Goal: Check status: Check status

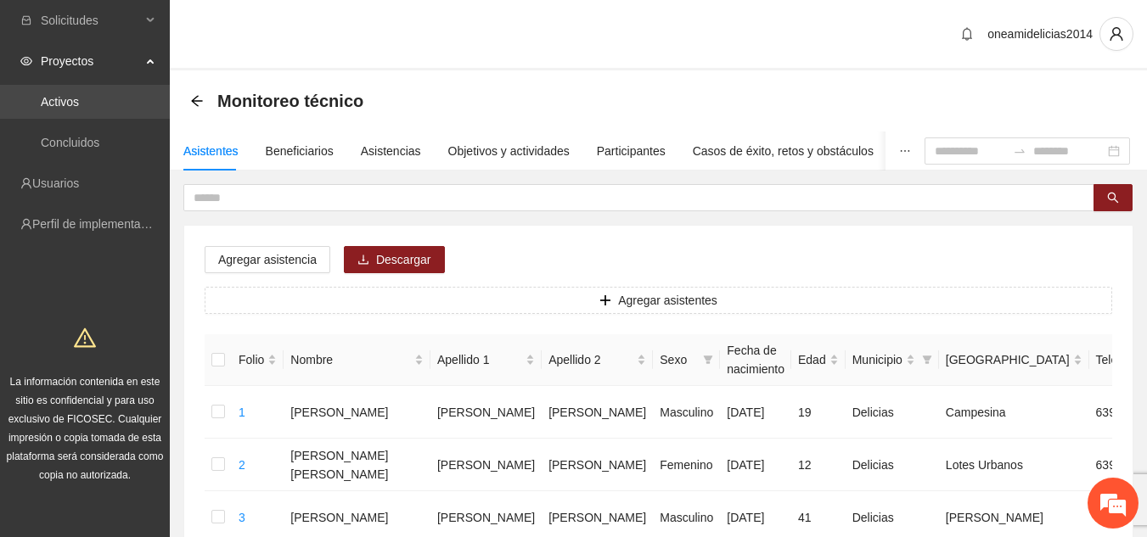
drag, startPoint x: 0, startPoint y: 0, endPoint x: 132, endPoint y: 93, distance: 161.4
click at [79, 95] on link "Activos" at bounding box center [60, 102] width 38 height 14
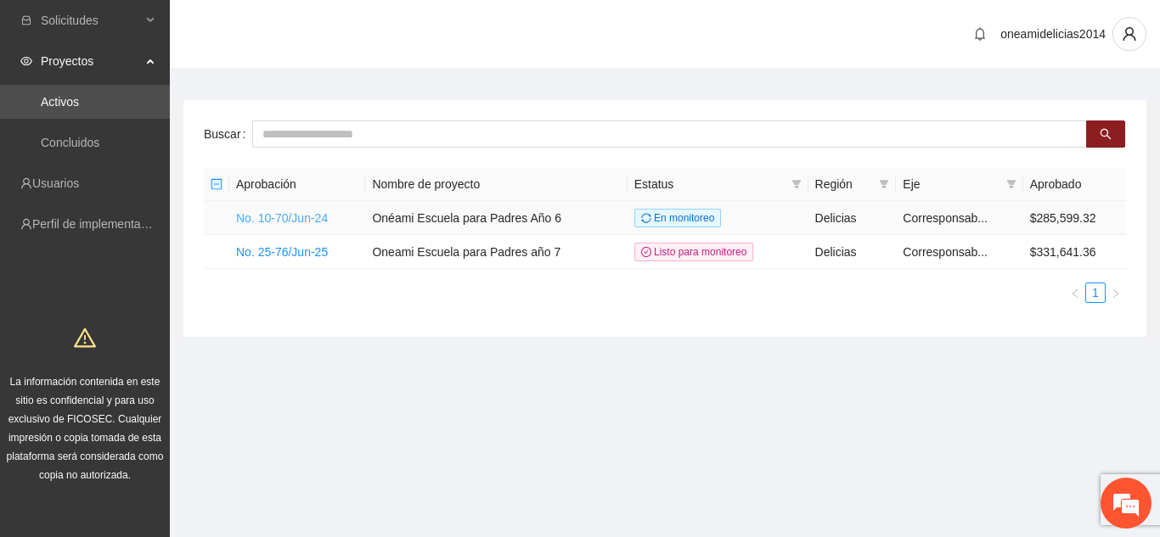
click at [312, 220] on link "No. 10-70/Jun-24" at bounding box center [282, 218] width 92 height 14
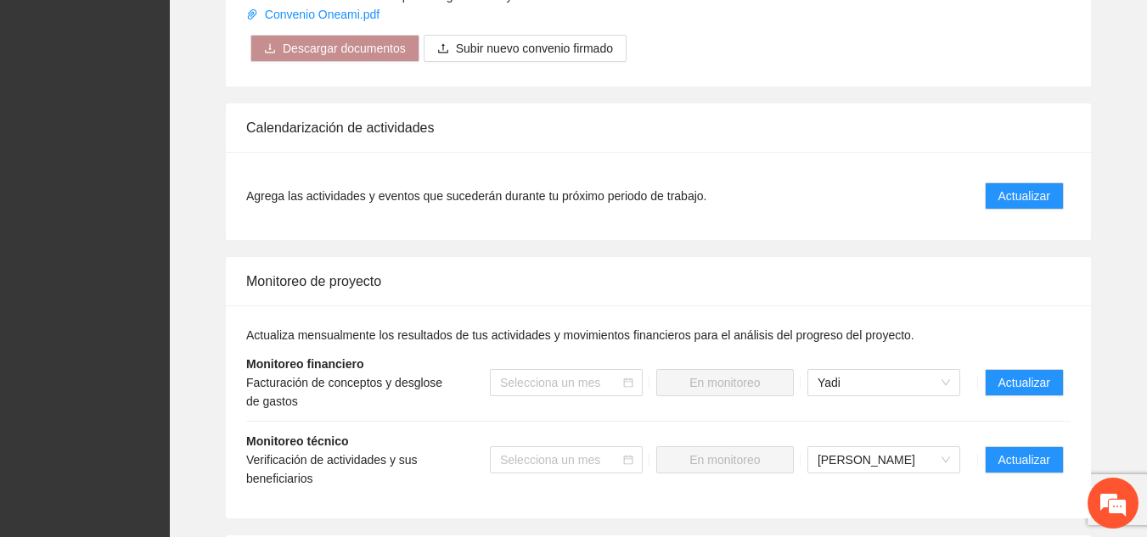
scroll to position [1617, 0]
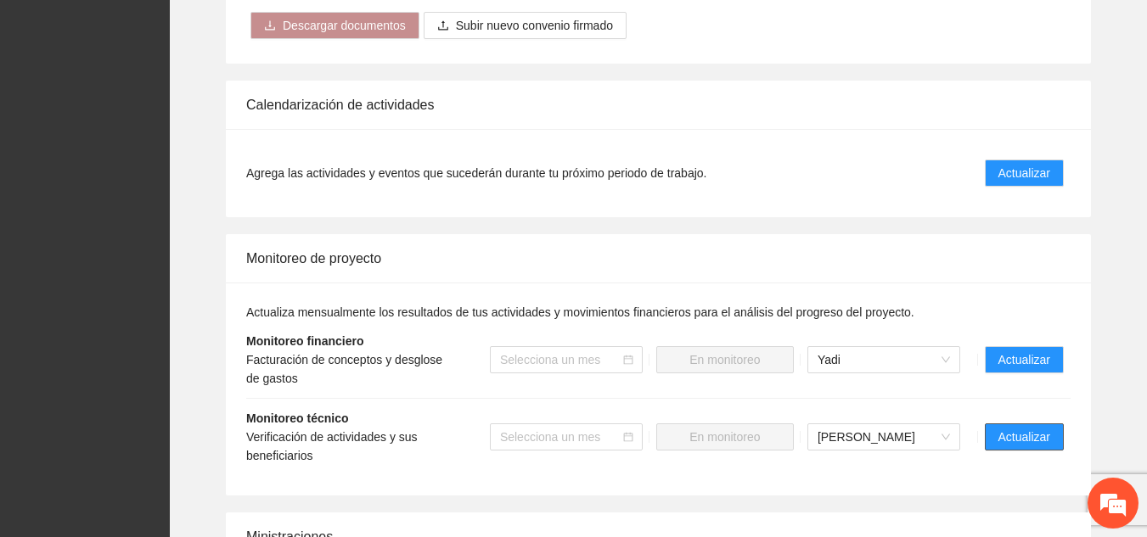
click at [997, 424] on button "Actualizar" at bounding box center [1024, 437] width 79 height 27
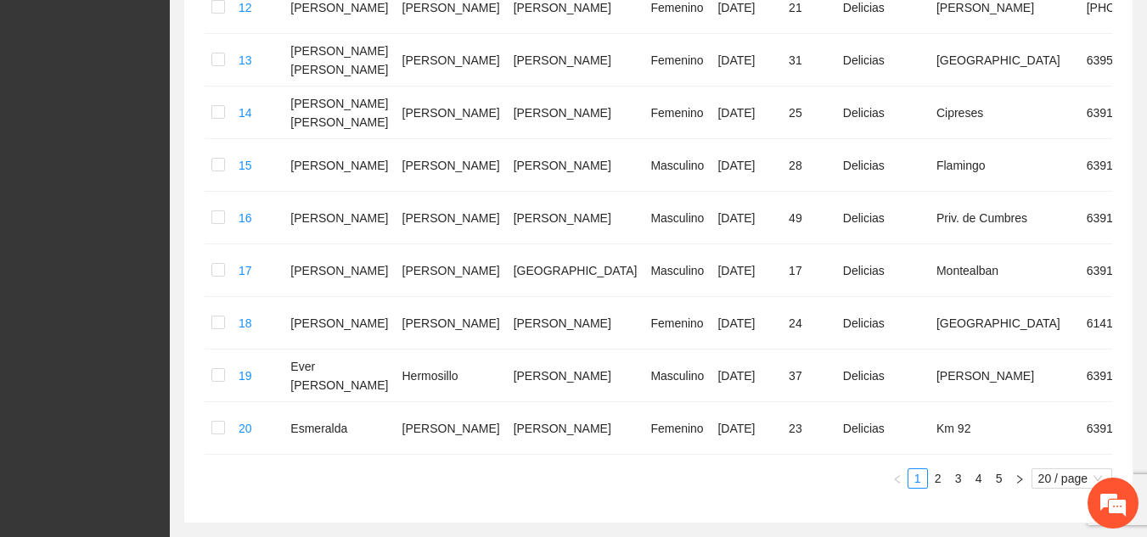
scroll to position [1007, 0]
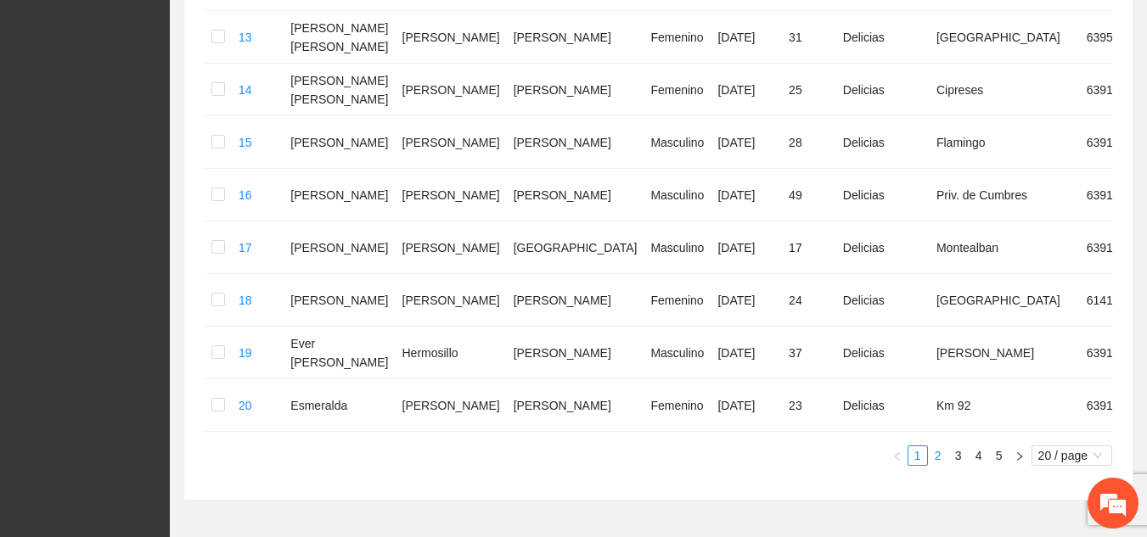
click at [940, 447] on link "2" at bounding box center [938, 456] width 19 height 19
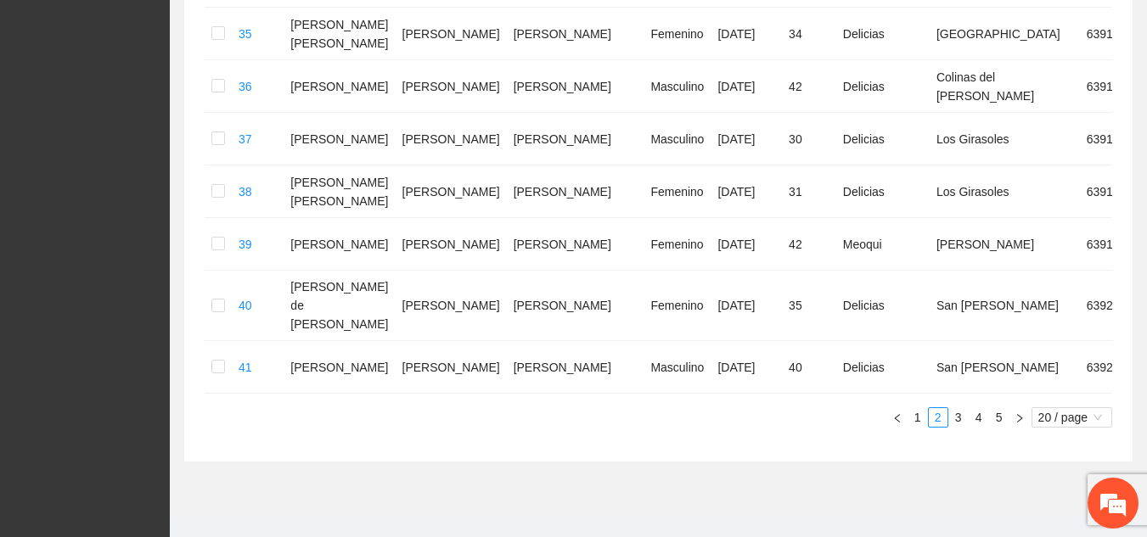
scroll to position [1074, 0]
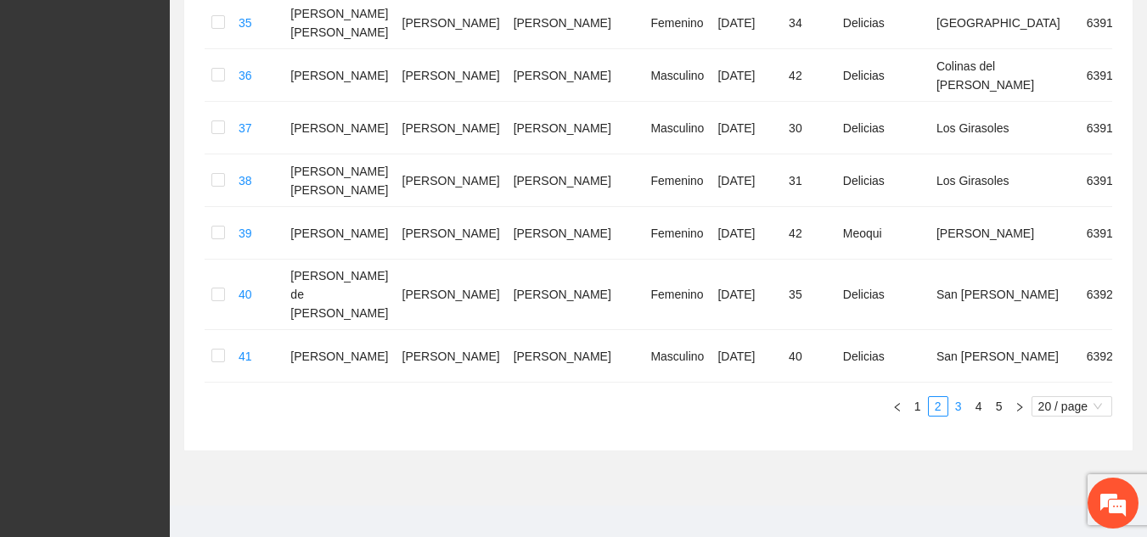
click at [953, 397] on link "3" at bounding box center [958, 406] width 19 height 19
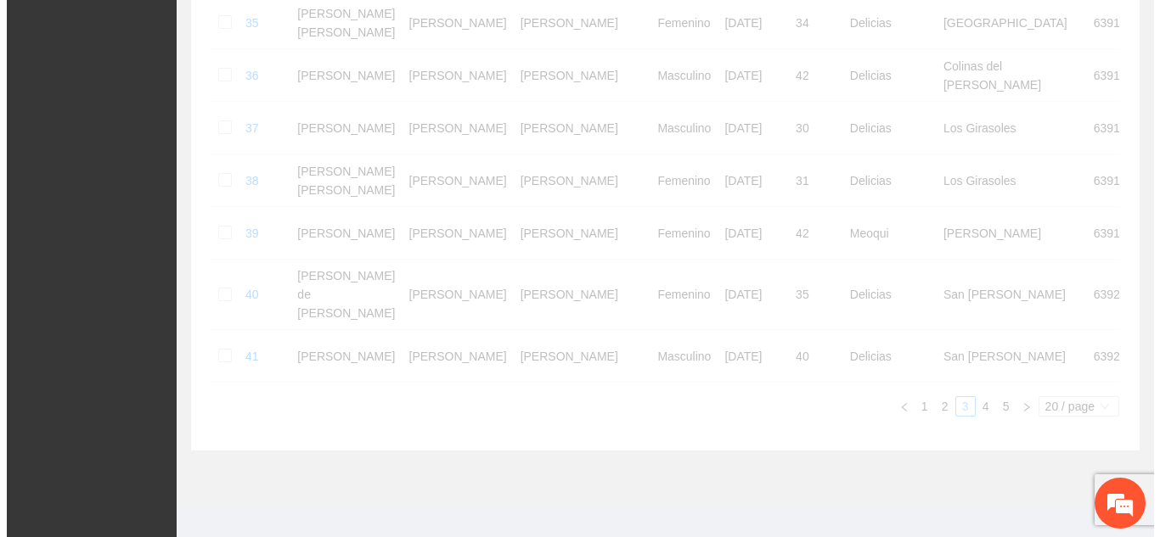
scroll to position [1055, 0]
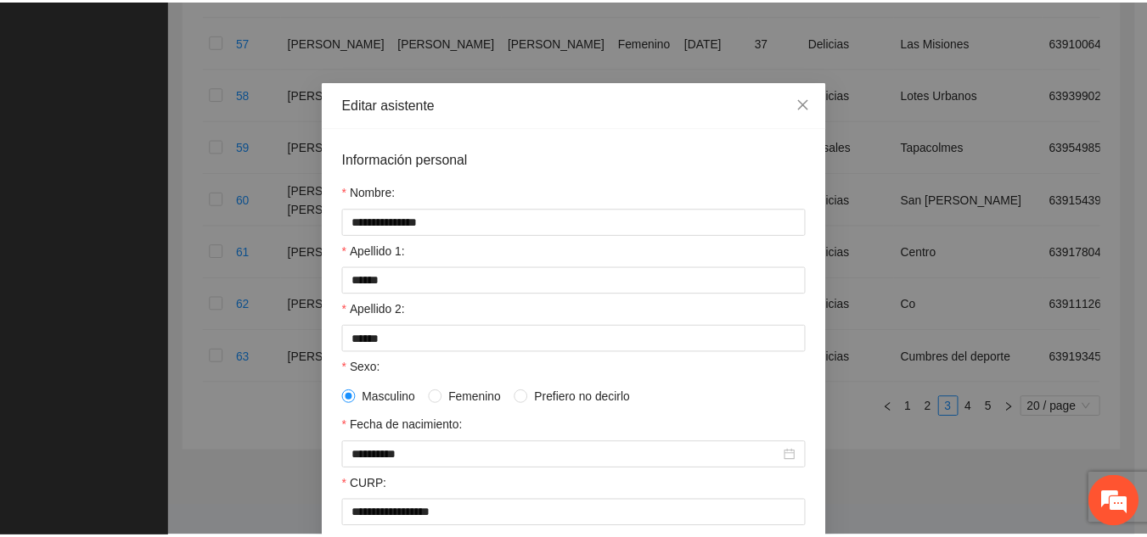
scroll to position [0, 0]
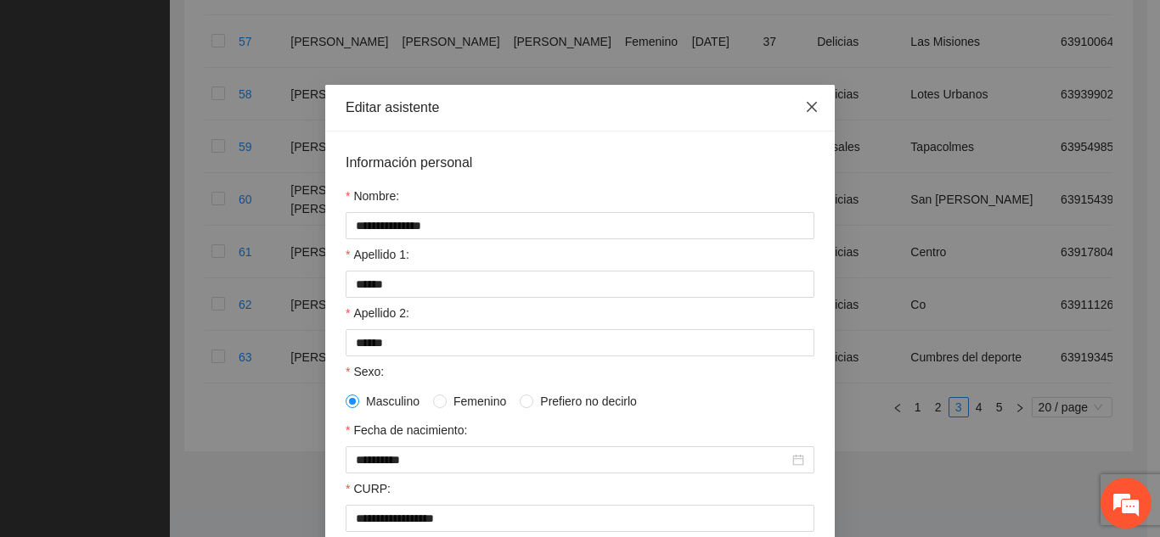
click at [811, 106] on icon "close" at bounding box center [812, 107] width 14 height 14
